Goal: Task Accomplishment & Management: Manage account settings

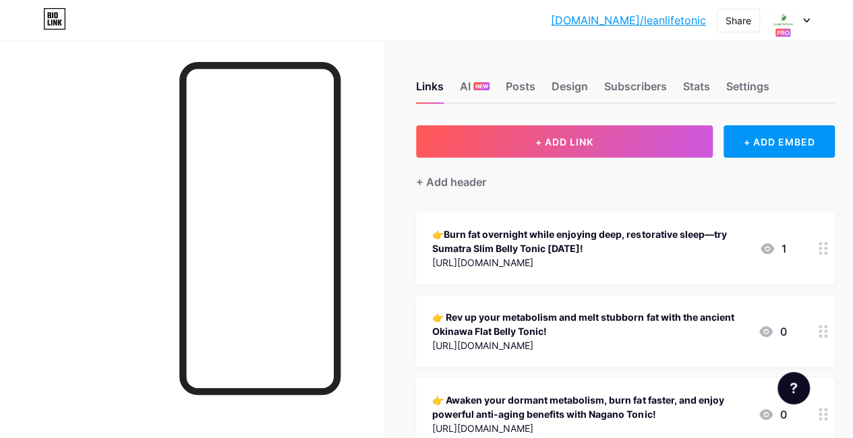
click at [809, 14] on div "[DOMAIN_NAME]/leanli... [DOMAIN_NAME]/leanlifetonic Share Switch accounts LeanL…" at bounding box center [426, 20] width 853 height 24
click at [808, 20] on icon at bounding box center [806, 20] width 5 height 3
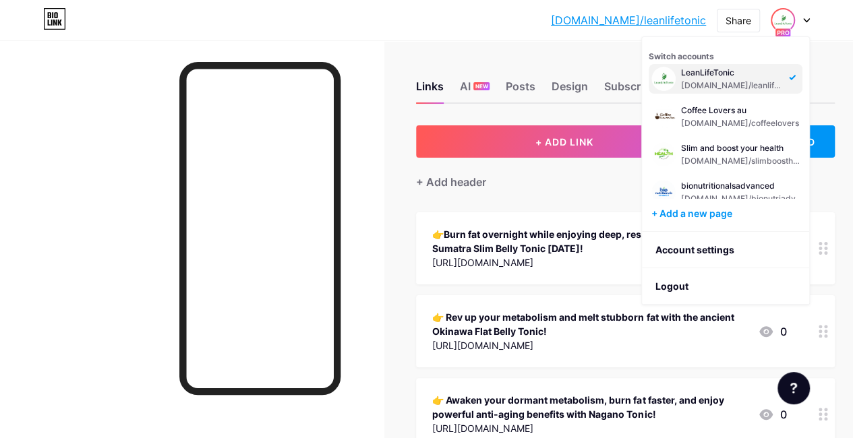
scroll to position [16, 0]
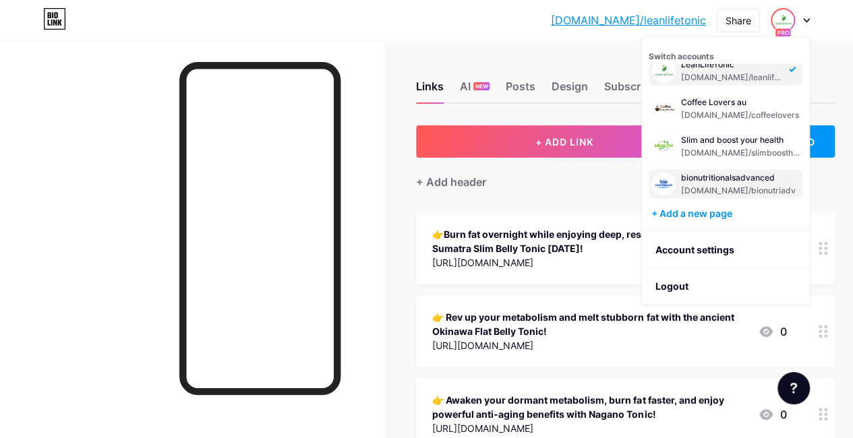
click at [690, 183] on div "bionutritionalsadvanced [DOMAIN_NAME]/bionutriadv" at bounding box center [738, 184] width 115 height 24
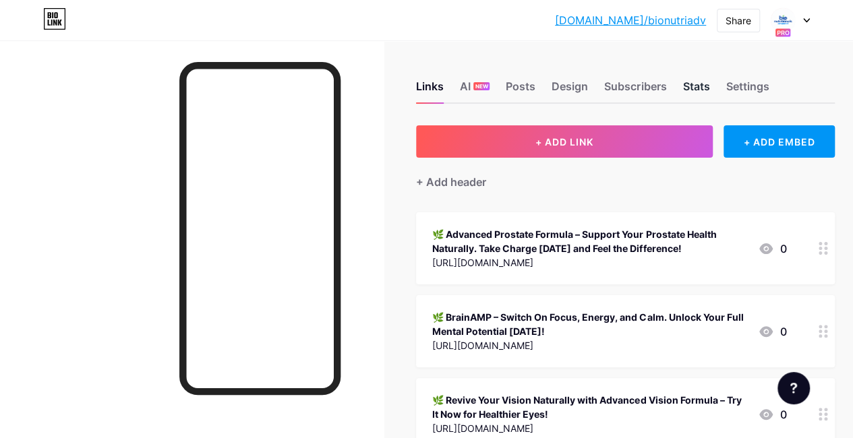
click at [698, 85] on div "Stats" at bounding box center [695, 90] width 27 height 24
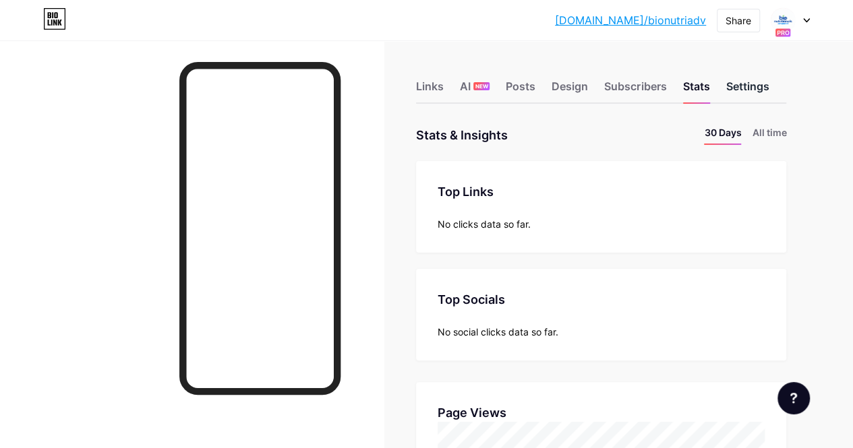
click at [743, 89] on div "Settings" at bounding box center [746, 90] width 43 height 24
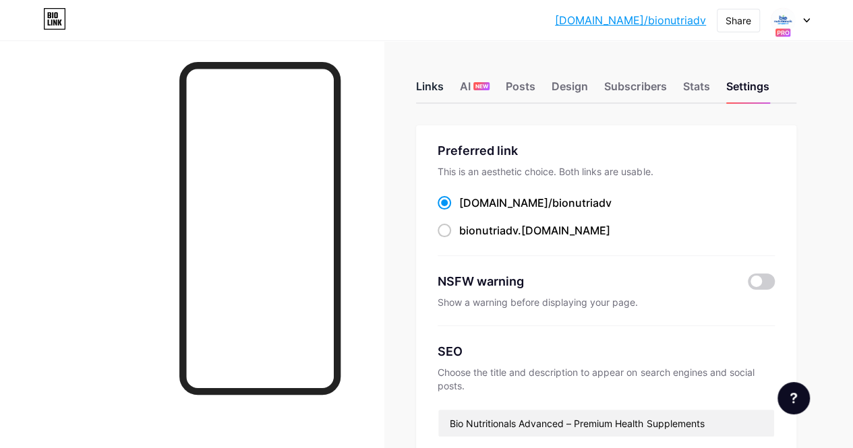
click at [444, 85] on div "Links" at bounding box center [430, 90] width 28 height 24
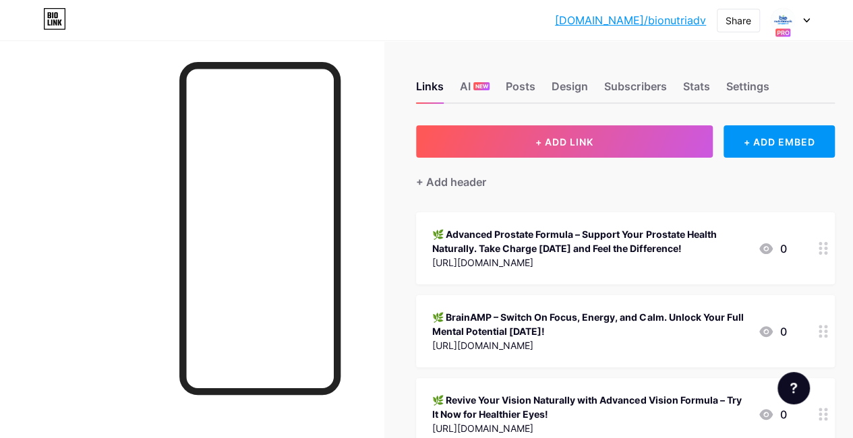
click at [566, 248] on div "🌿 Advanced Prostate Formula – Support Your Prostate Health Naturally. Take Char…" at bounding box center [589, 241] width 315 height 28
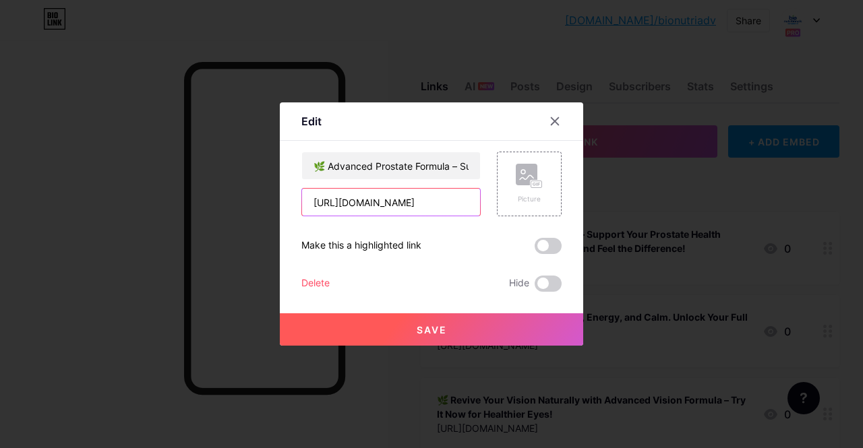
click at [394, 204] on input "[URL][DOMAIN_NAME]" at bounding box center [391, 202] width 178 height 27
paste input "[DOMAIN_NAME]"
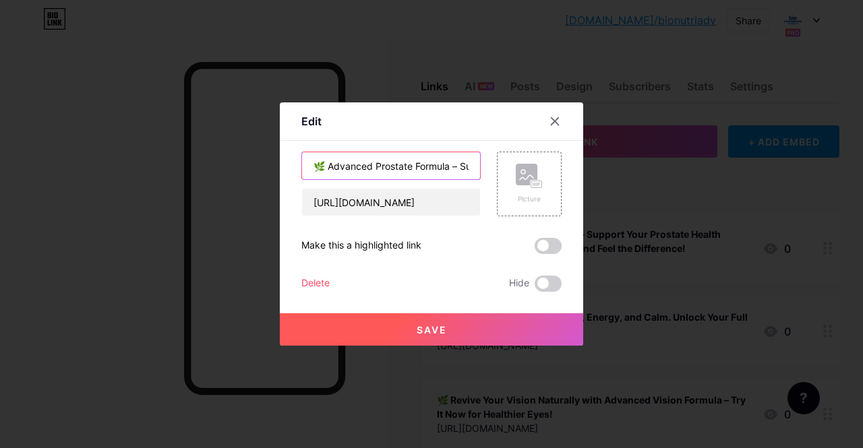
click at [411, 175] on input "🌿 Advanced Prostate Formula – Support Your Prostate Health Naturally. Take Char…" at bounding box center [391, 165] width 178 height 27
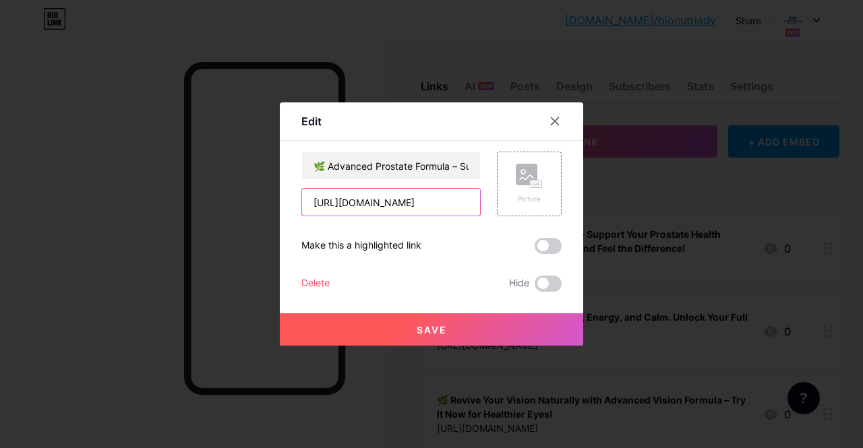
click at [365, 200] on input "[URL][DOMAIN_NAME]" at bounding box center [391, 202] width 178 height 27
paste input "with a simple step toward urinary comfort, deeper sleep, and prostate comfort—o…"
type input "with a simple step toward urinary comfort, deeper sleep, and prostate comfort—o…"
drag, startPoint x: 471, startPoint y: 204, endPoint x: 253, endPoint y: 207, distance: 218.5
click at [253, 207] on div "Edit Content YouTube Play YouTube video without leaving your page. ADD Vimeo Pl…" at bounding box center [431, 224] width 863 height 448
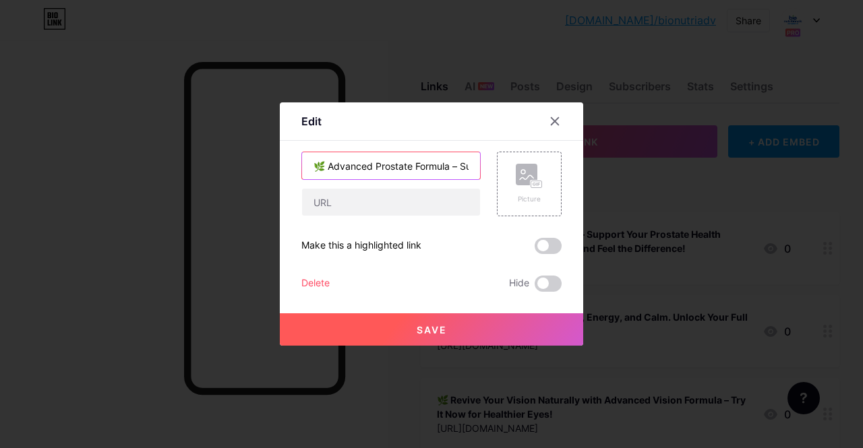
click at [398, 167] on input "🌿 Advanced Prostate Formula – Support Your Prostate Health Naturally. Take Char…" at bounding box center [391, 165] width 178 height 27
drag, startPoint x: 329, startPoint y: 166, endPoint x: 497, endPoint y: 165, distance: 167.9
click at [497, 165] on div "🌿 Advanced Prostate Formula – Support Your Prostate Health Naturally. Take Char…" at bounding box center [431, 184] width 260 height 65
paste input "with a simple step toward urinary comfort, deeper sleep, and prostate comfort—o…"
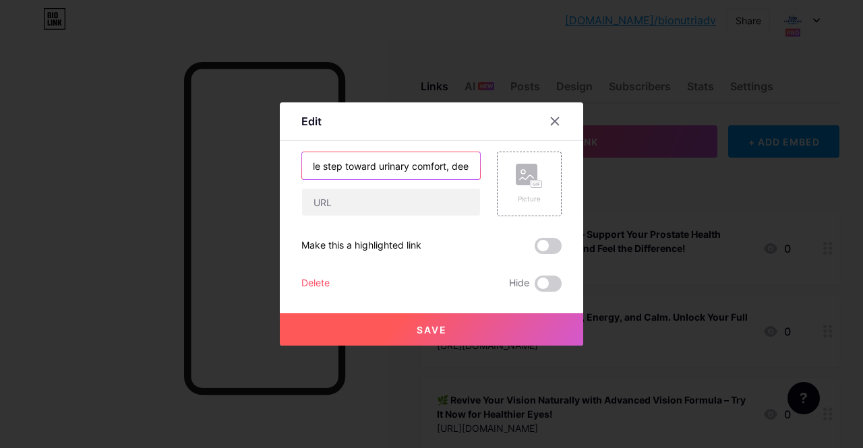
scroll to position [0, 0]
drag, startPoint x: 471, startPoint y: 168, endPoint x: 251, endPoint y: 169, distance: 220.5
click at [251, 169] on div "Edit Content YouTube Play YouTube video without leaving your page. ADD Vimeo Pl…" at bounding box center [431, 224] width 863 height 448
click at [355, 173] on input "🌿 with a simple step toward urinary comfort, deeper sleep, and prostate comfort…" at bounding box center [391, 165] width 178 height 27
type input "🌿 with a simple step toward urinary comfort, deeper sleep, and prostate comfort…"
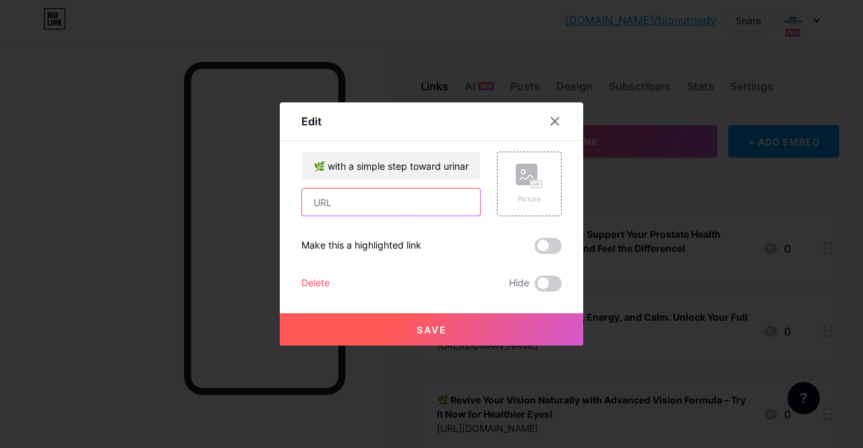
click at [355, 195] on input "text" at bounding box center [391, 202] width 178 height 27
click at [336, 194] on input "text" at bounding box center [391, 202] width 178 height 27
paste input "[URL][DOMAIN_NAME]"
drag, startPoint x: 470, startPoint y: 202, endPoint x: 274, endPoint y: 208, distance: 196.3
click at [274, 208] on div "Edit Content YouTube Play YouTube video without leaving your page. ADD Vimeo Pl…" at bounding box center [431, 224] width 863 height 448
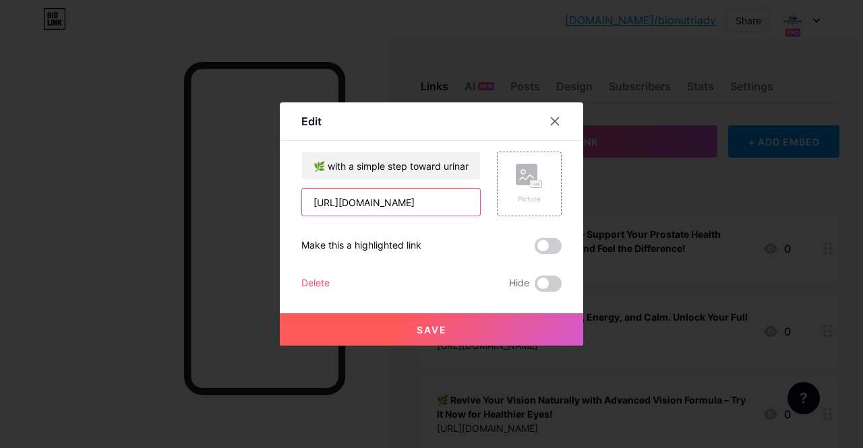
type input "[URL][DOMAIN_NAME]"
click at [452, 269] on div "🌿 with a simple step toward urinary comfort, deeper sleep, and prostate comfort…" at bounding box center [431, 222] width 260 height 140
click at [444, 330] on span "Save" at bounding box center [432, 329] width 30 height 11
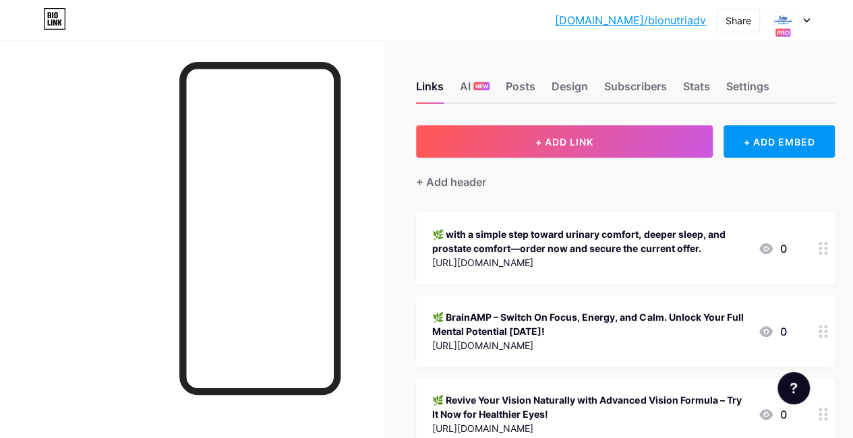
click at [821, 249] on div at bounding box center [823, 248] width 23 height 72
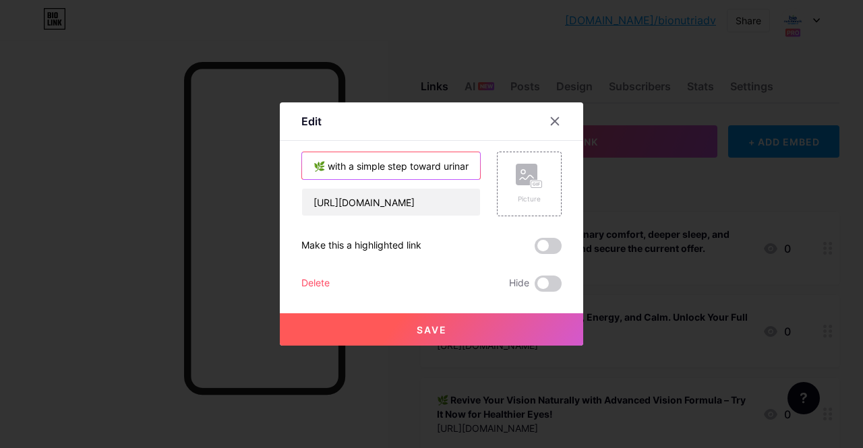
click at [384, 167] on input "🌿 with a simple step toward urinary comfort, deeper sleep, and prostate comfort…" at bounding box center [391, 165] width 178 height 27
drag, startPoint x: 336, startPoint y: 165, endPoint x: 485, endPoint y: 162, distance: 148.4
click at [485, 162] on div "🌿 with a simple step toward urinary comfort, deeper sleep, and prostate comfort…" at bounding box center [431, 184] width 260 height 65
paste input "Prostate comfort starts here—take a simple daily step for urinary comfort and d…"
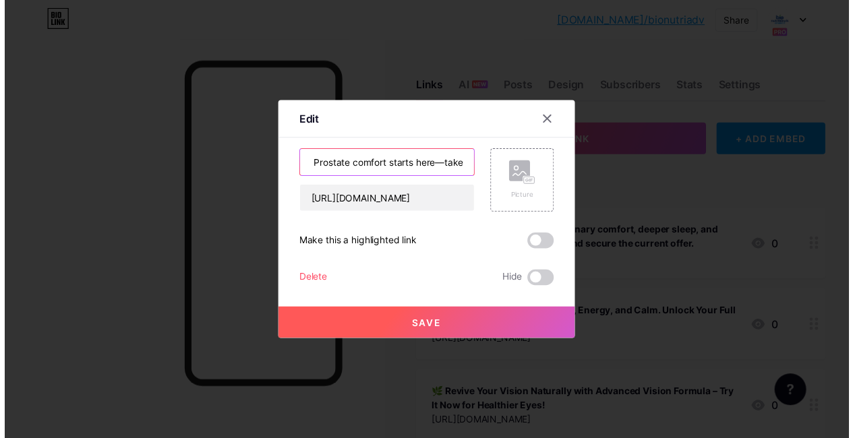
scroll to position [0, 0]
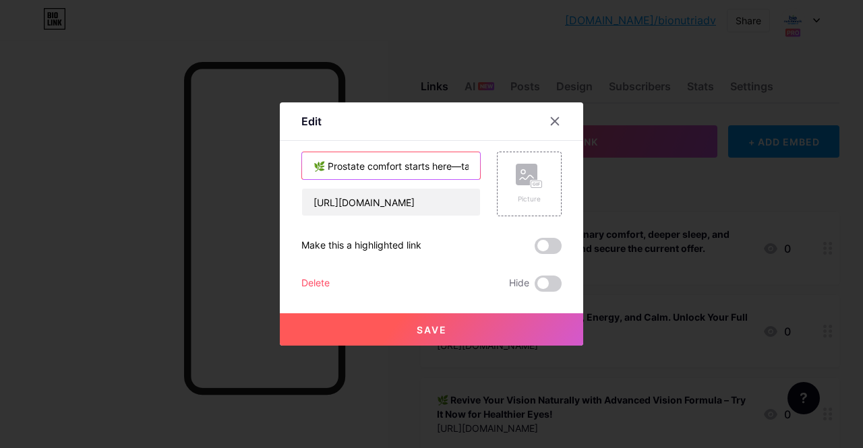
drag, startPoint x: 473, startPoint y: 165, endPoint x: 295, endPoint y: 167, distance: 178.0
click at [295, 167] on div "Edit Content YouTube Play YouTube video without leaving your page. ADD Vimeo Pl…" at bounding box center [431, 223] width 303 height 243
click at [419, 169] on input "🌿 Prostate comfort starts here—take a simple daily step for urinary comfort and…" at bounding box center [391, 165] width 178 height 27
drag, startPoint x: 402, startPoint y: 167, endPoint x: 331, endPoint y: 164, distance: 70.9
click at [331, 164] on input "🌿 Prostate comfort starts here—take a simple daily step for urinary comfort and…" at bounding box center [391, 165] width 178 height 27
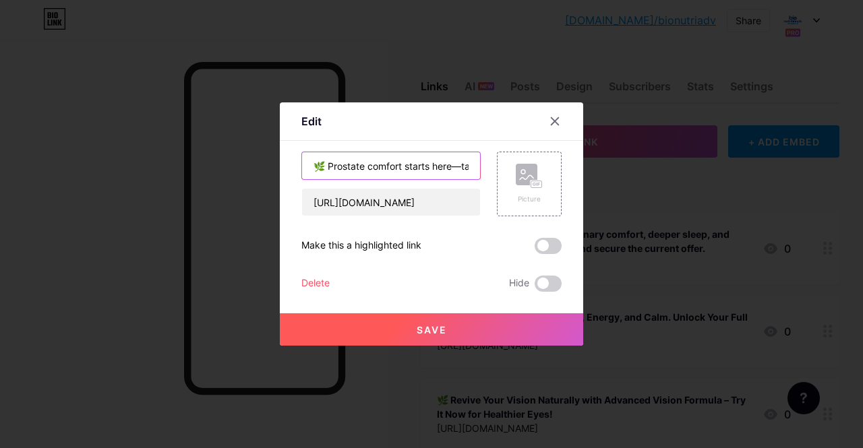
type input "🌿 Prostate comfort starts here—take a simple daily step for urinary comfort and…"
click at [467, 245] on div "Make this a highlighted link" at bounding box center [431, 246] width 260 height 16
click at [446, 337] on button "Save" at bounding box center [431, 330] width 303 height 32
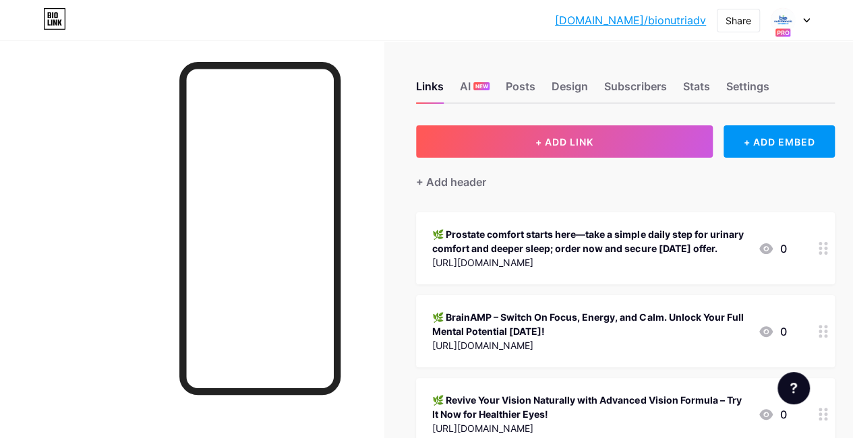
click at [396, 254] on div "Links AI NEW Posts Design Subscribers Stats Settings + ADD LINK + ADD EMBED + A…" at bounding box center [445, 365] width 891 height 650
